Goal: Task Accomplishment & Management: Complete application form

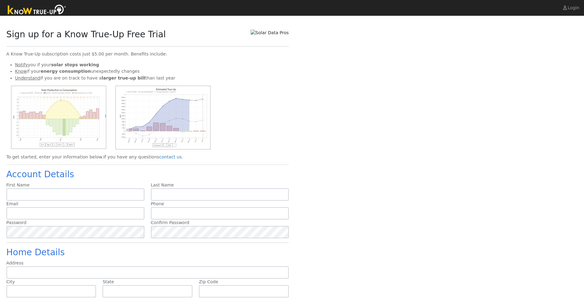
click at [48, 9] on img at bounding box center [37, 10] width 65 height 14
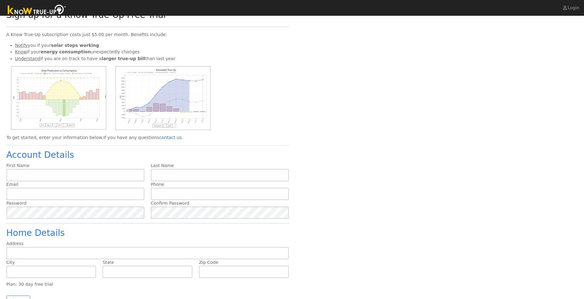
scroll to position [30, 0]
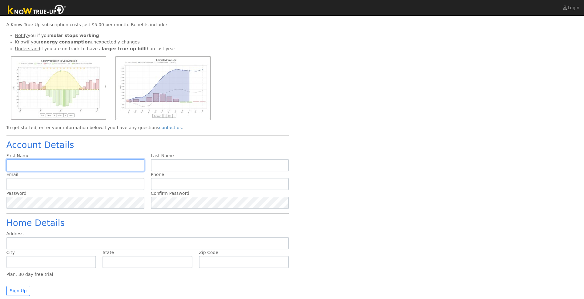
click at [35, 165] on input "text" at bounding box center [75, 165] width 138 height 12
type input "[PERSON_NAME]"
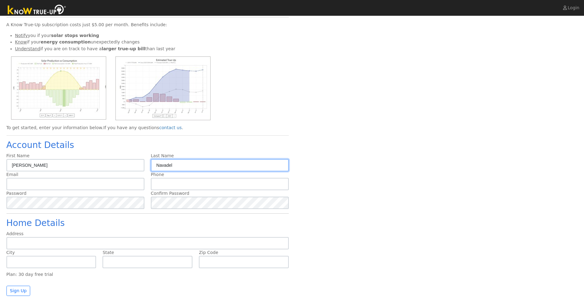
type input "Navadel"
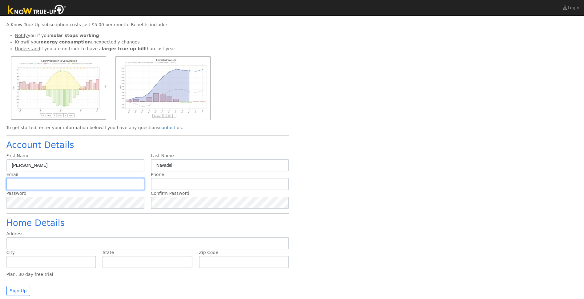
click at [25, 186] on input "text" at bounding box center [75, 184] width 138 height 12
type input "navadel@cox.net"
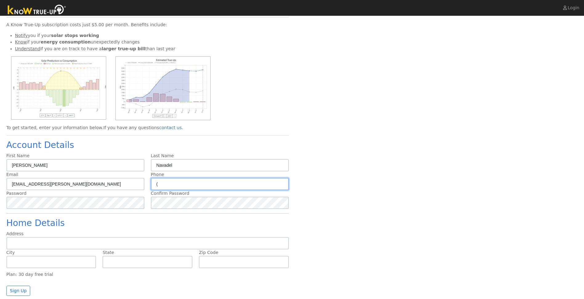
click at [163, 183] on input "(" at bounding box center [220, 184] width 138 height 12
type input "(760) 275-7085"
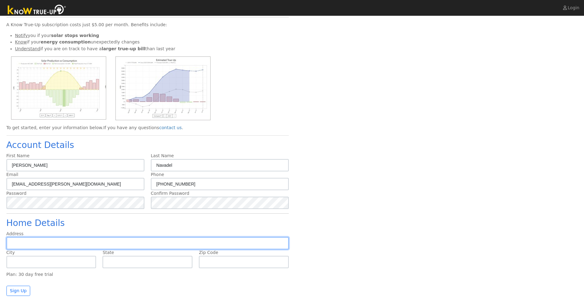
click at [28, 242] on input "text" at bounding box center [147, 243] width 282 height 12
type input "510 Holly Lane"
type input "Vista"
type input "CA"
type input "92084"
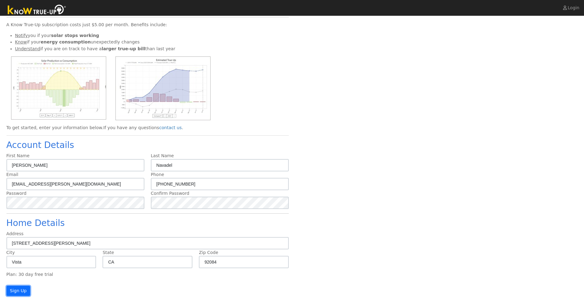
click at [16, 290] on button "Sign Up" at bounding box center [18, 290] width 24 height 10
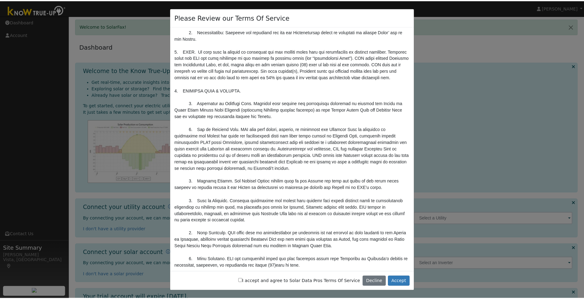
scroll to position [523, 0]
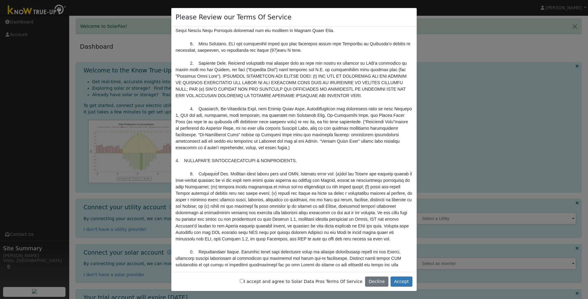
click at [244, 282] on input "I accept and agree to Solar Data Pros Terms Of Service" at bounding box center [242, 281] width 4 height 4
checkbox input "true"
click at [406, 282] on button "Accept" at bounding box center [402, 281] width 22 height 10
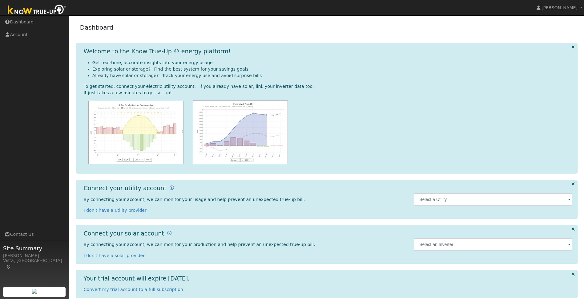
scroll to position [27, 0]
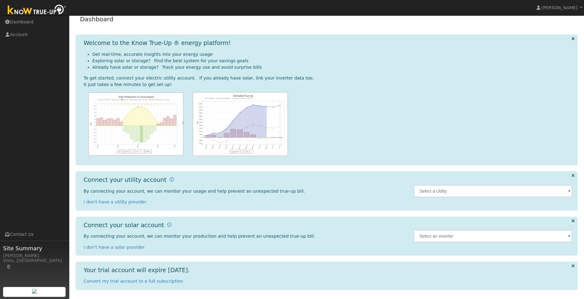
click at [569, 236] on span at bounding box center [569, 236] width 2 height 7
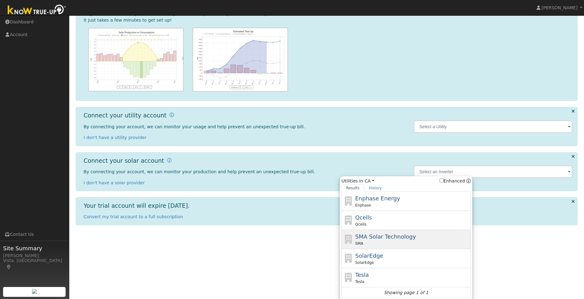
scroll to position [93, 0]
click at [388, 236] on span "SMA Solar Technology" at bounding box center [385, 235] width 61 height 6
type input "SMA"
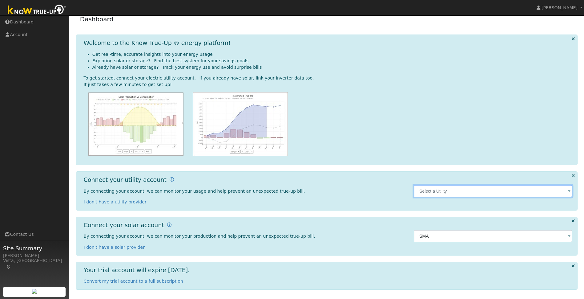
click at [567, 193] on input "text" at bounding box center [493, 191] width 159 height 12
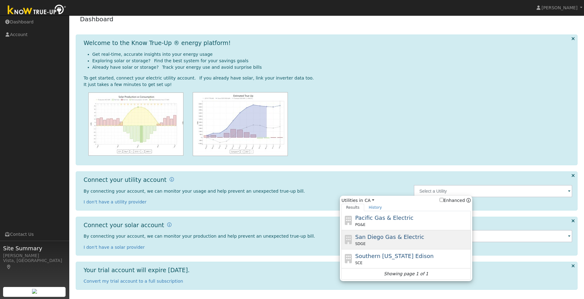
click at [397, 240] on span "San Diego Gas & Electric" at bounding box center [389, 236] width 69 height 6
type input "SDGE"
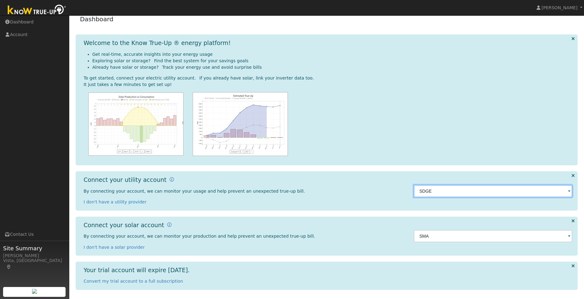
click at [530, 192] on input "SDGE" at bounding box center [493, 191] width 159 height 12
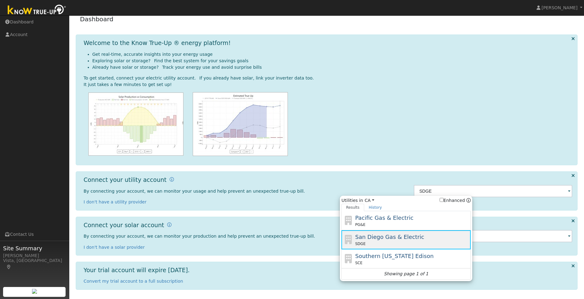
click at [367, 236] on span "San Diego Gas & Electric" at bounding box center [389, 236] width 69 height 6
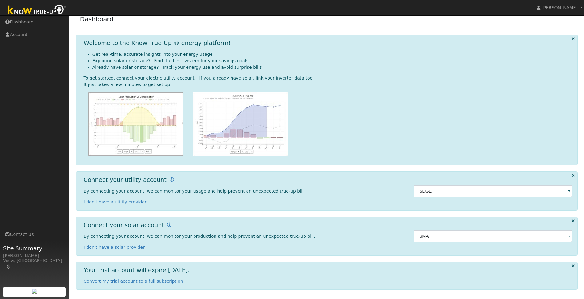
click at [569, 193] on span at bounding box center [569, 191] width 2 height 7
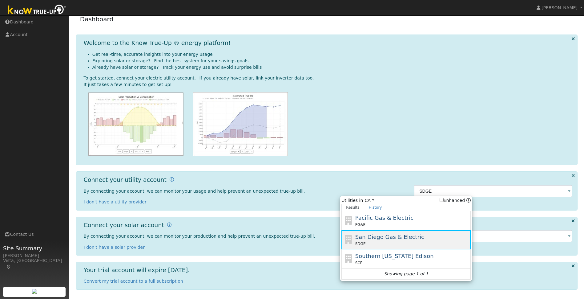
click at [366, 239] on span "San Diego Gas & Electric" at bounding box center [389, 236] width 69 height 6
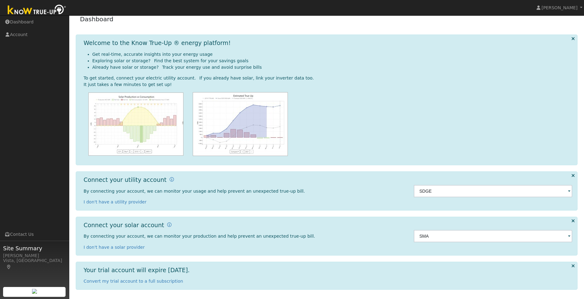
click at [569, 237] on span at bounding box center [569, 236] width 2 height 7
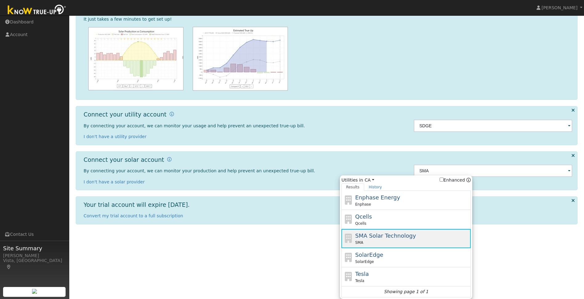
click at [384, 238] on span "SMA Solar Technology" at bounding box center [385, 235] width 61 height 6
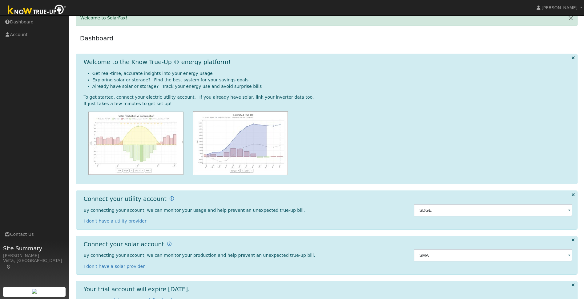
scroll to position [0, 0]
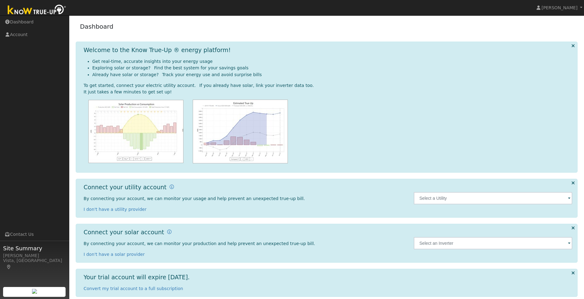
click at [569, 198] on span at bounding box center [569, 198] width 2 height 7
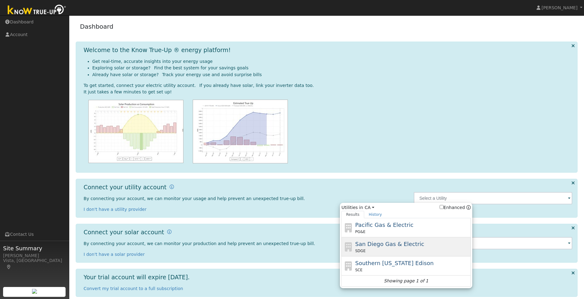
click at [404, 243] on span "San Diego Gas & Electric" at bounding box center [389, 243] width 69 height 6
type input "SDGE"
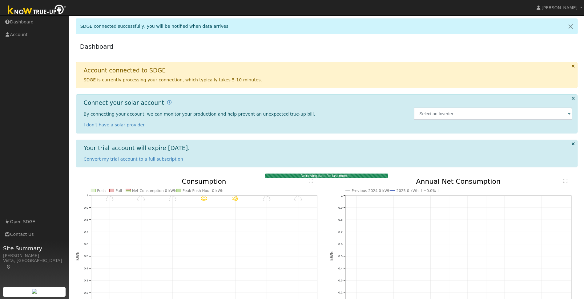
click at [570, 114] on span at bounding box center [569, 113] width 2 height 7
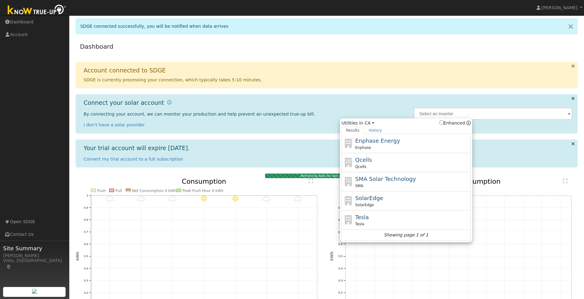
click at [444, 123] on input "Enhanced" at bounding box center [442, 122] width 4 height 4
checkbox input "true"
click at [402, 181] on span "SMA Solar Technology" at bounding box center [385, 178] width 61 height 6
type input "SMA"
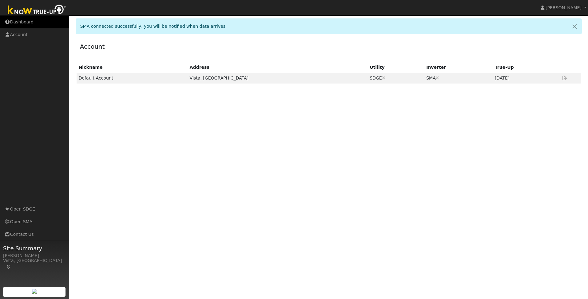
click at [21, 21] on link "Dashboard" at bounding box center [34, 22] width 69 height 13
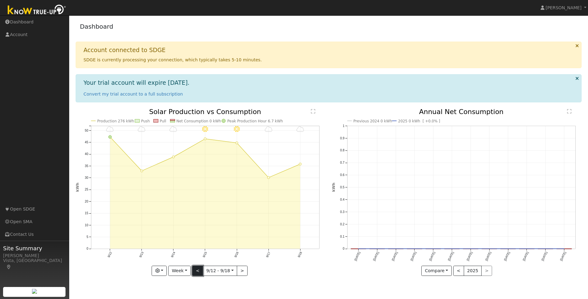
click at [197, 271] on button "<" at bounding box center [197, 270] width 11 height 10
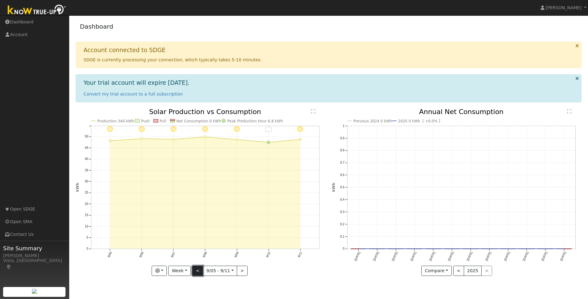
click at [197, 271] on button "<" at bounding box center [197, 270] width 11 height 10
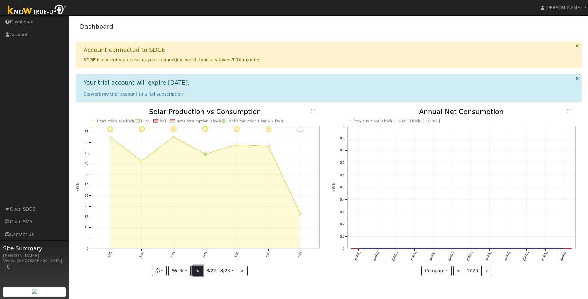
click at [197, 271] on button "<" at bounding box center [197, 270] width 11 height 10
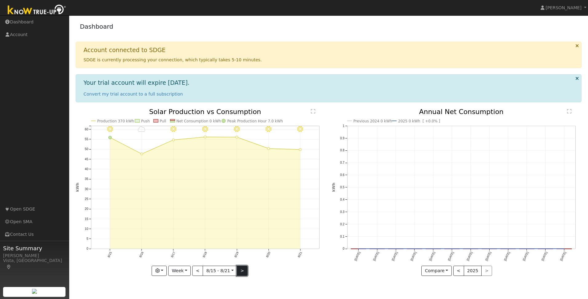
click at [241, 271] on button ">" at bounding box center [242, 270] width 11 height 10
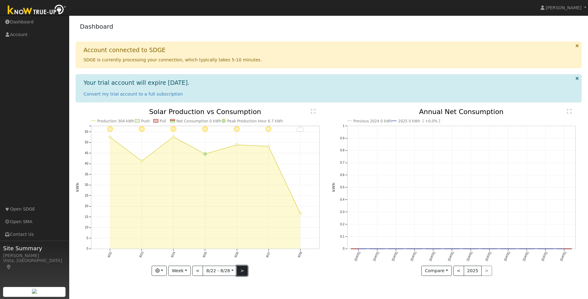
click at [241, 271] on button ">" at bounding box center [242, 270] width 11 height 10
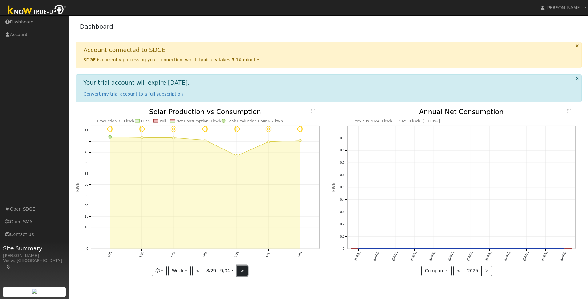
click at [241, 271] on button ">" at bounding box center [242, 270] width 11 height 10
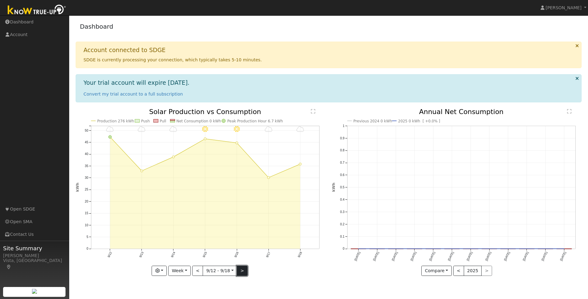
click at [241, 271] on button ">" at bounding box center [242, 270] width 11 height 10
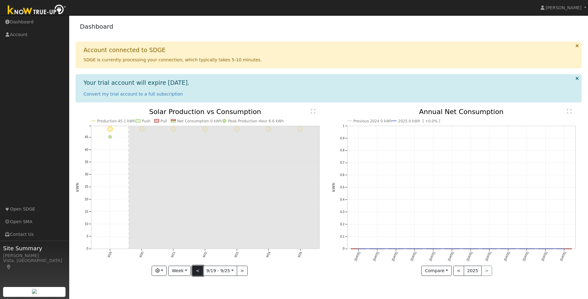
click at [197, 271] on button "<" at bounding box center [197, 270] width 11 height 10
type input "[DATE]"
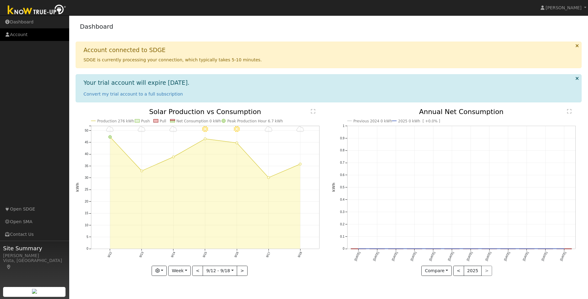
click at [22, 34] on link "Account" at bounding box center [34, 34] width 69 height 13
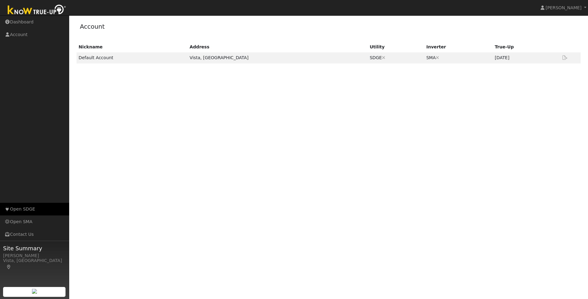
click at [21, 210] on link "Open SDGE" at bounding box center [34, 209] width 69 height 13
click at [21, 22] on link "Dashboard" at bounding box center [34, 22] width 69 height 13
click at [14, 34] on link "Account" at bounding box center [34, 34] width 69 height 13
click at [19, 21] on link "Dashboard" at bounding box center [34, 22] width 69 height 13
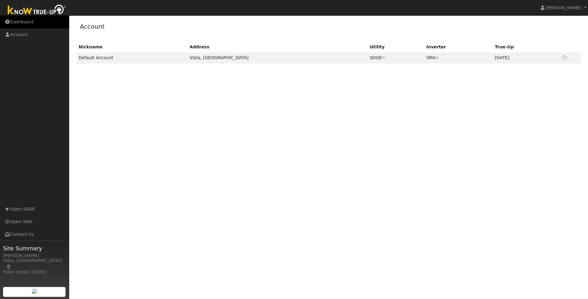
click at [19, 22] on link "Dashboard" at bounding box center [34, 22] width 69 height 13
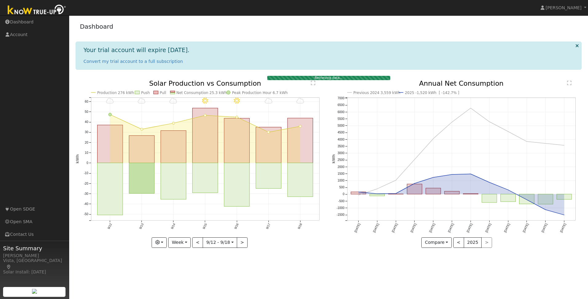
click at [188, 93] on text "Net Consumption 25.3 kWh" at bounding box center [201, 92] width 50 height 4
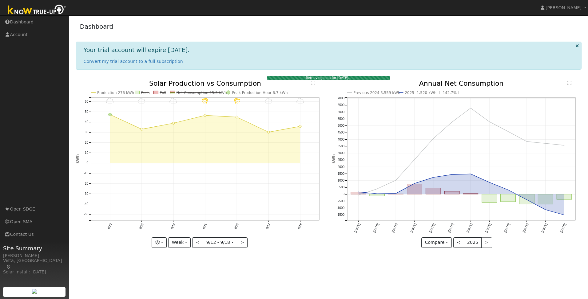
click at [188, 93] on text "Net Consumption 25.3 kWh" at bounding box center [201, 92] width 50 height 4
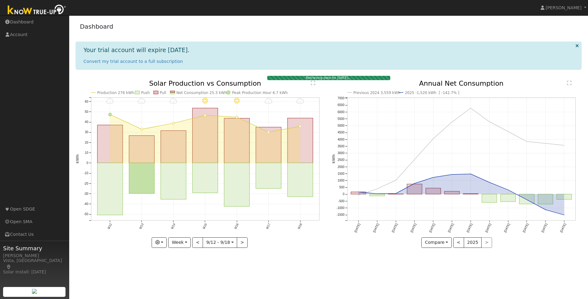
click at [118, 92] on text "Production 276 kWh" at bounding box center [115, 92] width 37 height 4
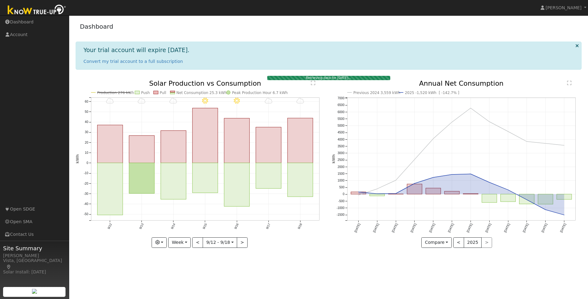
click at [118, 92] on text "Production 276 kWh" at bounding box center [115, 92] width 37 height 4
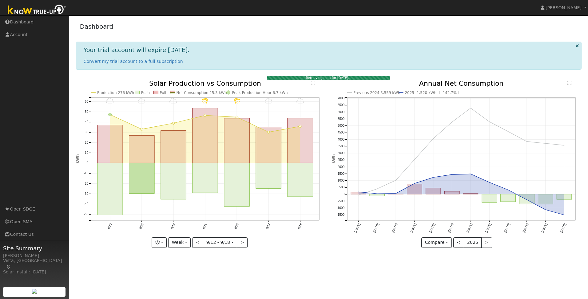
click at [175, 94] on icon "9/18 - MostlyCloudy 9/17 - MostlyCloudy 9/16 - Clear 9/15 - Clear 9/14 - Cloudy…" at bounding box center [201, 163] width 250 height 167
click at [185, 92] on text "Net Consumption 25.3 kWh" at bounding box center [201, 92] width 50 height 4
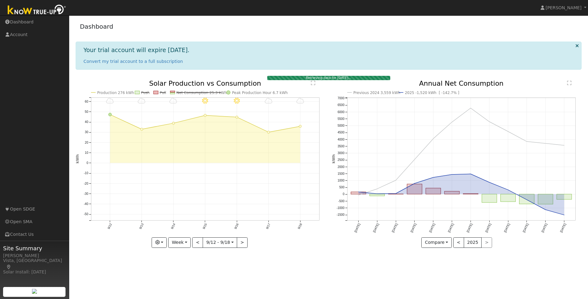
click at [185, 92] on line at bounding box center [198, 92] width 45 height 0
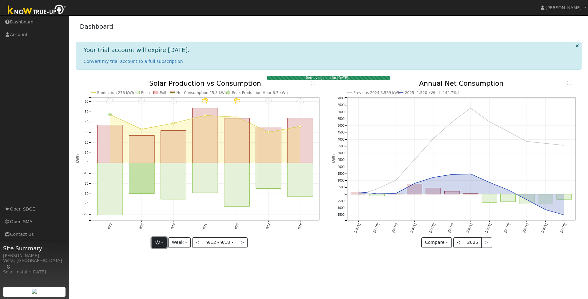
click at [164, 243] on button "button" at bounding box center [159, 242] width 15 height 10
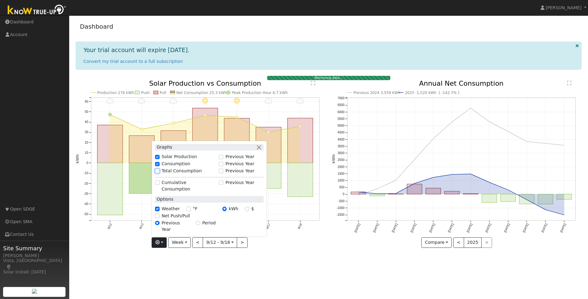
click at [159, 173] on input "Total Consumption" at bounding box center [157, 171] width 4 height 4
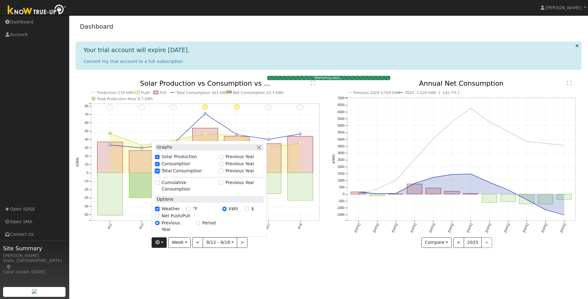
click at [159, 173] on input "Total Consumption" at bounding box center [157, 171] width 4 height 4
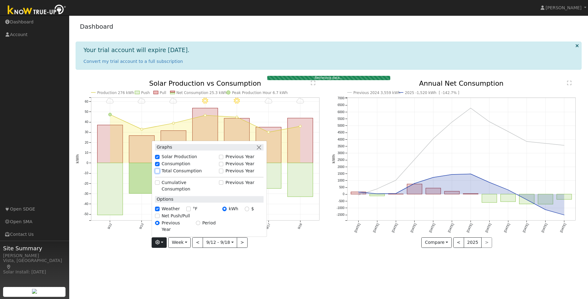
click at [159, 173] on input "Total Consumption" at bounding box center [157, 171] width 4 height 4
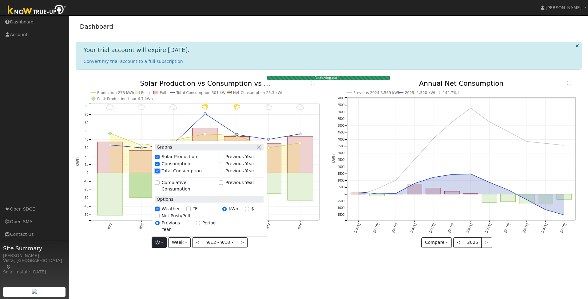
click at [159, 173] on input "Total Consumption" at bounding box center [157, 171] width 4 height 4
checkbox input "false"
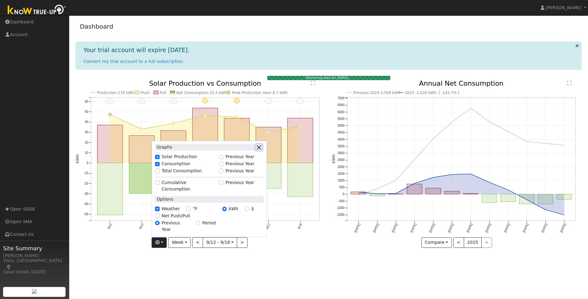
click at [260, 150] on button "button" at bounding box center [259, 147] width 6 height 6
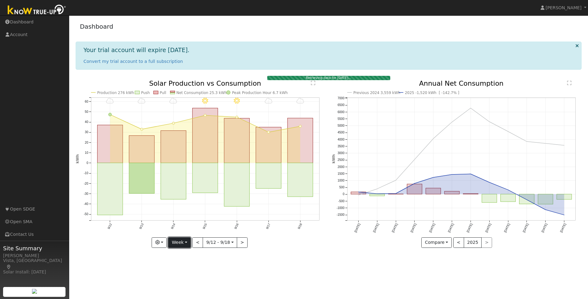
click at [187, 243] on button "Week" at bounding box center [179, 242] width 22 height 10
click at [187, 271] on link "Month" at bounding box center [190, 272] width 43 height 9
type input "[DATE]"
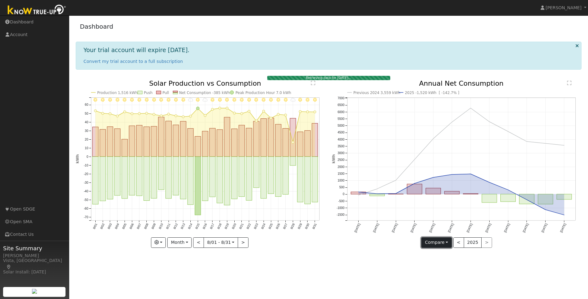
click at [447, 242] on button "Compare" at bounding box center [437, 242] width 30 height 10
click at [458, 241] on button "<" at bounding box center [459, 242] width 11 height 10
